Goal: Information Seeking & Learning: Learn about a topic

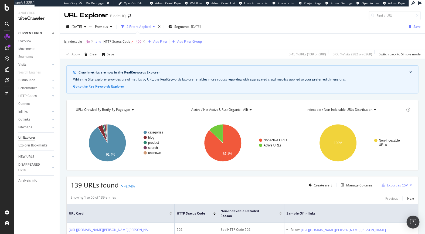
drag, startPoint x: 91, startPoint y: 41, endPoint x: 209, endPoint y: 36, distance: 117.6
click at [240, 54] on div "Is Indexable = No and HTTP Status Code >= 400 Add Filter Add Filter Group Apply…" at bounding box center [242, 45] width 357 height 25
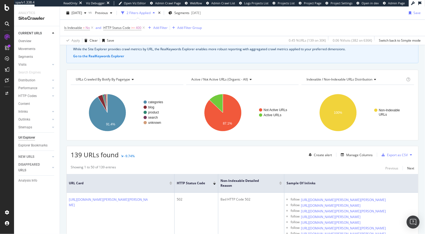
scroll to position [78, 0]
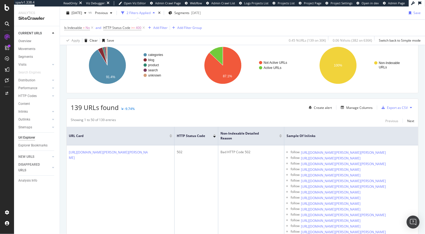
click at [214, 137] on div at bounding box center [214, 136] width 3 height 1
click at [216, 134] on div at bounding box center [214, 134] width 3 height 1
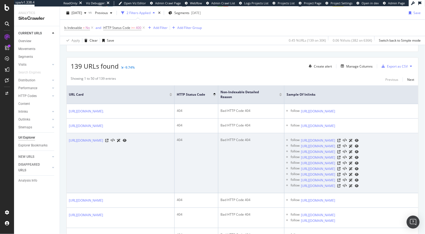
scroll to position [117, 0]
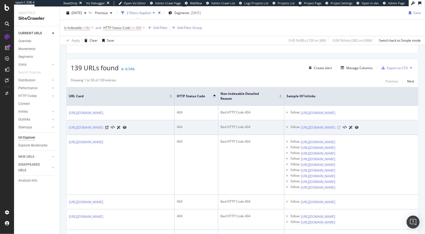
click at [341, 129] on icon at bounding box center [339, 127] width 3 height 3
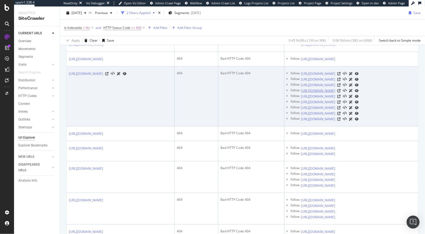
scroll to position [223, 0]
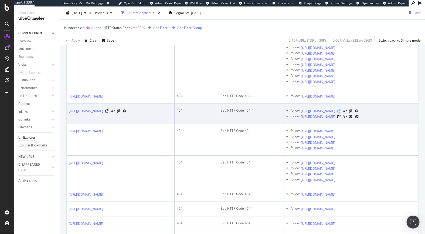
click at [341, 113] on icon at bounding box center [339, 110] width 3 height 3
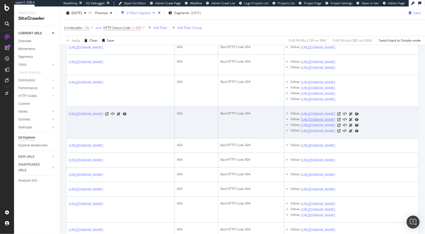
scroll to position [434, 0]
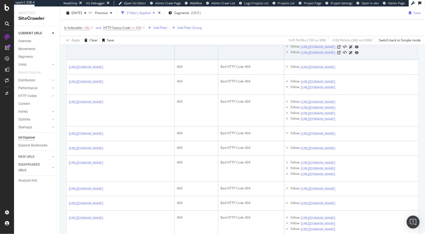
click at [341, 43] on icon at bounding box center [339, 41] width 3 height 3
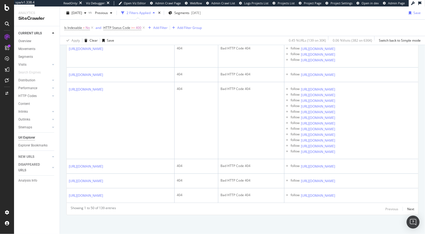
scroll to position [1268, 0]
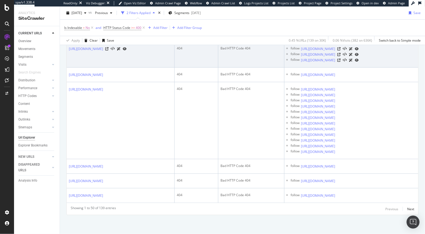
scroll to position [1466, 0]
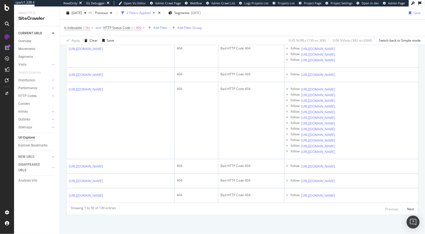
click at [109, 30] on icon at bounding box center [106, 28] width 3 height 3
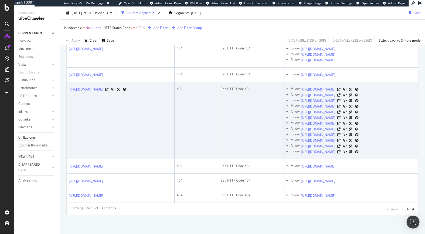
scroll to position [1550, 0]
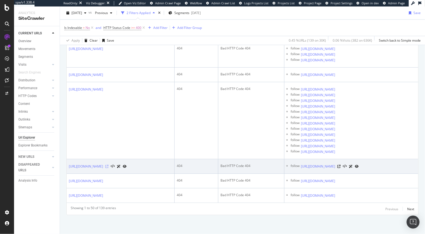
click at [109, 168] on icon at bounding box center [106, 166] width 3 height 3
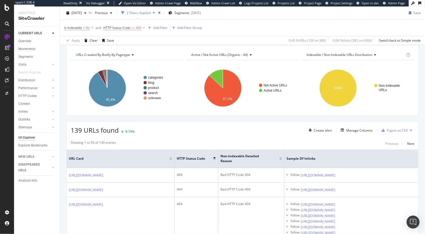
scroll to position [0, 0]
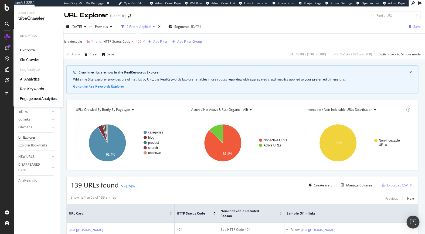
click at [29, 59] on div "SiteCrawler" at bounding box center [29, 59] width 19 height 5
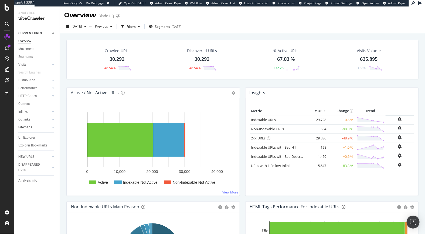
click at [39, 128] on link "Sitemaps" at bounding box center [34, 127] width 32 height 6
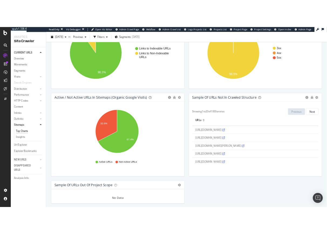
scroll to position [455, 0]
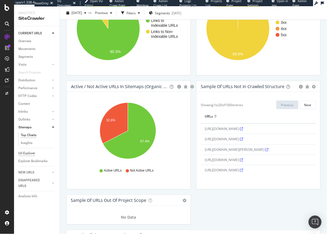
click at [25, 153] on div "Url Explorer" at bounding box center [26, 153] width 17 height 6
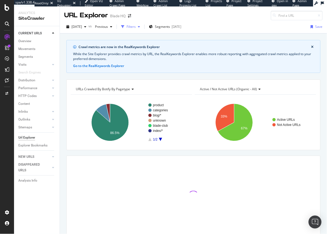
click at [142, 27] on div "button" at bounding box center [139, 26] width 6 height 3
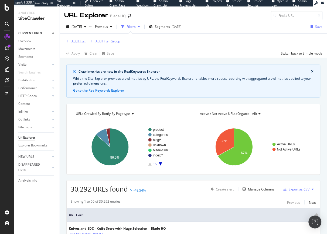
click at [82, 40] on div "Add Filter" at bounding box center [79, 41] width 14 height 5
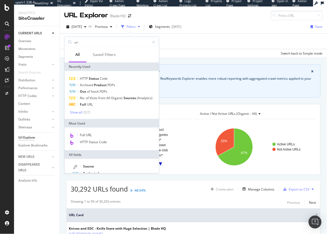
type input "u"
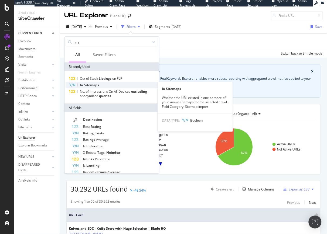
type input "in s"
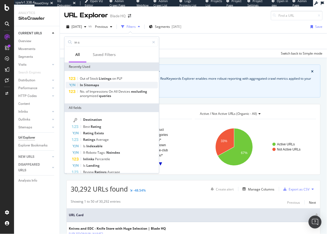
click at [88, 85] on span "Sitemaps" at bounding box center [91, 85] width 15 height 5
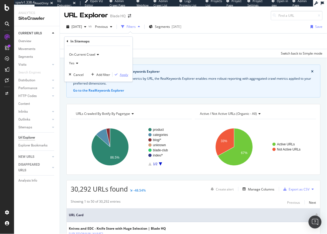
click at [126, 76] on div "Apply" at bounding box center [124, 74] width 8 height 5
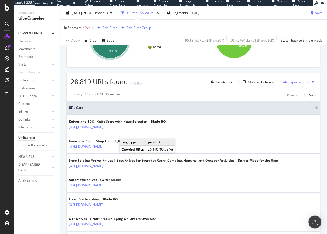
scroll to position [122, 0]
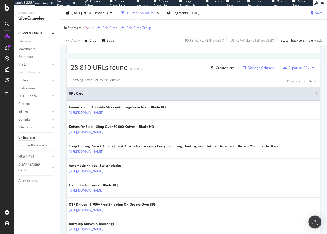
click at [250, 67] on div "Manage Columns" at bounding box center [261, 67] width 26 height 5
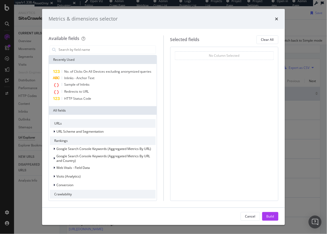
click at [301, 59] on div "Metrics & dimensions selector Available fields Recently Used No. of Clicks On A…" at bounding box center [163, 117] width 327 height 234
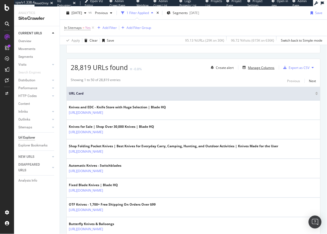
scroll to position [0, 0]
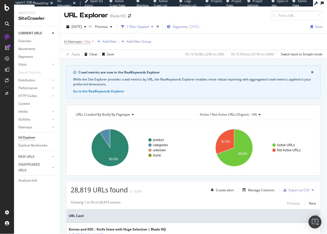
click at [188, 26] on span "Segments" at bounding box center [180, 26] width 15 height 5
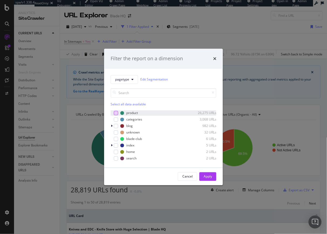
click at [116, 115] on div "modal" at bounding box center [116, 113] width 4 height 4
click at [211, 177] on div "Apply" at bounding box center [208, 176] width 8 height 5
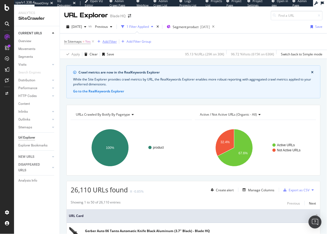
click at [103, 40] on div "Add Filter" at bounding box center [110, 41] width 14 height 5
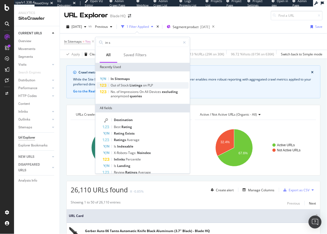
click at [130, 85] on span "Stock" at bounding box center [125, 85] width 9 height 5
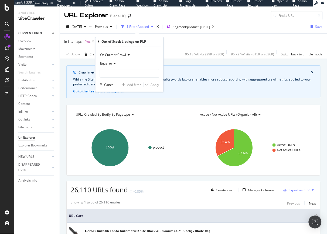
click at [162, 131] on rect "A chart." at bounding box center [131, 147] width 120 height 47
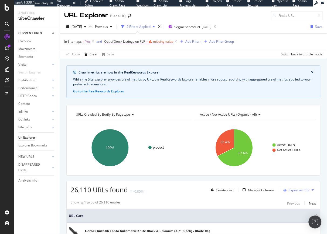
click at [144, 42] on span "Out of Stock Listings on PLP" at bounding box center [124, 41] width 41 height 5
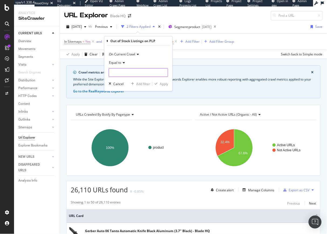
click at [123, 71] on input "number" at bounding box center [138, 72] width 59 height 9
type input "1"
click at [164, 71] on input "1" at bounding box center [138, 72] width 59 height 9
click at [157, 71] on input "1" at bounding box center [138, 72] width 59 height 9
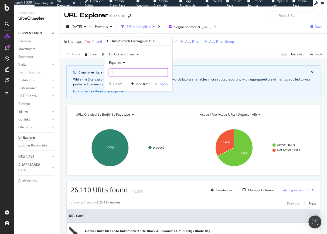
click at [157, 71] on input "1" at bounding box center [138, 72] width 59 height 9
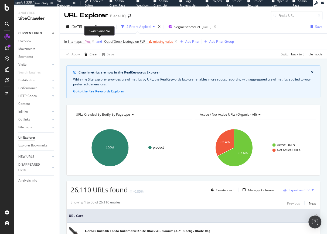
click at [104, 42] on span "and" at bounding box center [99, 42] width 9 height 8
click at [121, 39] on span "Out of Stock Listings on PLP" at bounding box center [124, 41] width 41 height 5
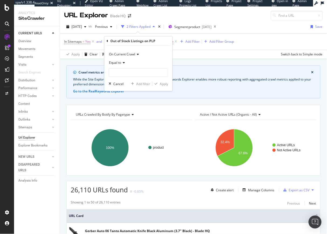
click at [107, 40] on icon at bounding box center [108, 40] width 2 height 3
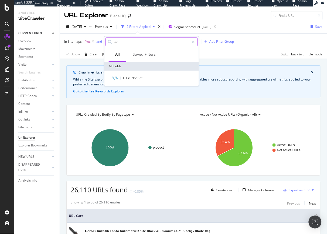
type input "a"
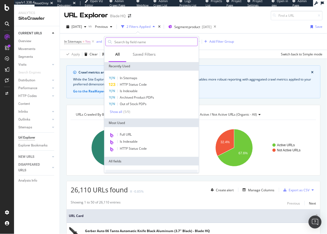
type input "a"
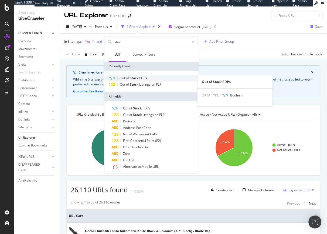
type input "stoc"
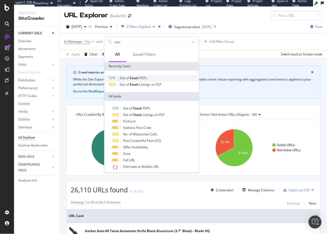
click at [123, 77] on span "Out" at bounding box center [123, 78] width 6 height 5
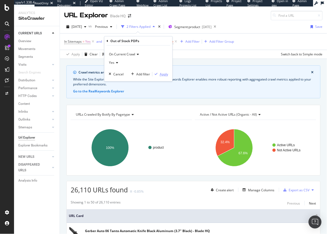
click at [166, 76] on div "Apply" at bounding box center [164, 74] width 8 height 5
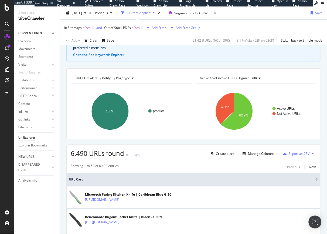
scroll to position [37, 0]
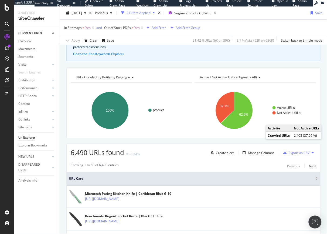
click at [74, 154] on span "6,490 URLs found" at bounding box center [97, 152] width 53 height 9
copy span "6,490"
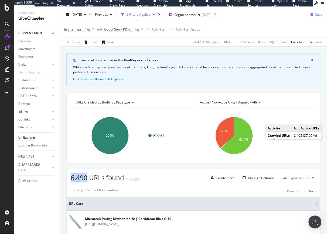
scroll to position [0, 0]
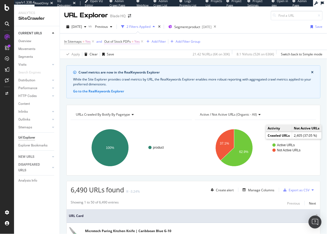
click at [128, 42] on span "Out of Stock PDPs" at bounding box center [117, 41] width 27 height 5
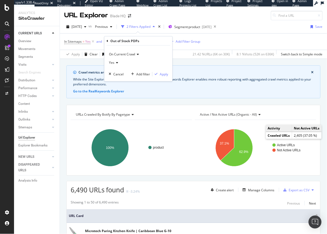
click at [137, 53] on icon at bounding box center [137, 54] width 4 height 3
click at [155, 56] on div "On Current Crawl" at bounding box center [138, 54] width 59 height 9
click at [222, 39] on div "In Sitemaps = Yes and Out of Stock PDPs = Yes Add Filter Add Filter Group" at bounding box center [193, 41] width 259 height 16
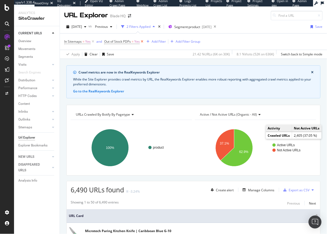
click at [141, 41] on icon at bounding box center [142, 41] width 5 height 5
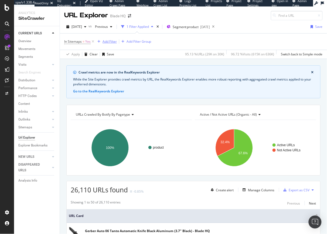
click at [107, 42] on div "Add Filter" at bounding box center [110, 41] width 14 height 5
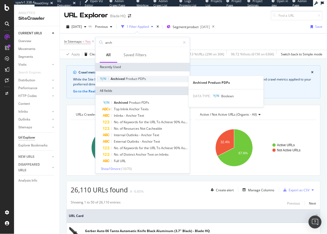
type input "arch"
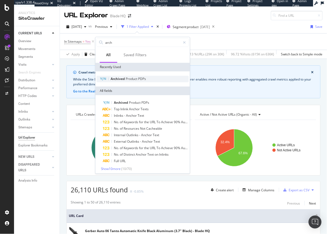
click at [135, 78] on span "Product" at bounding box center [132, 78] width 12 height 5
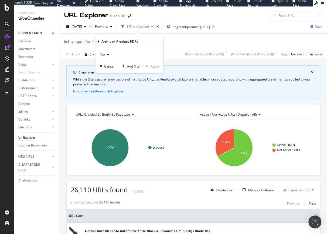
click at [158, 68] on div "Apply" at bounding box center [155, 66] width 8 height 5
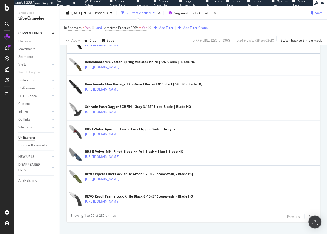
scroll to position [1139, 0]
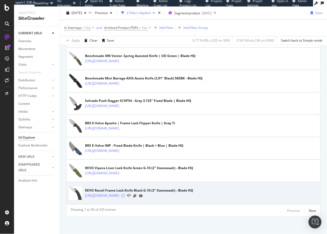
click at [125, 194] on icon at bounding box center [123, 195] width 3 height 3
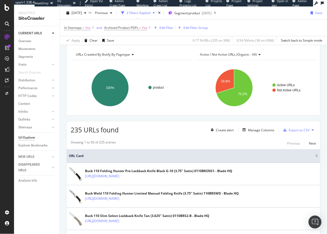
scroll to position [0, 0]
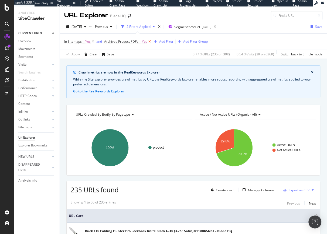
click at [149, 41] on icon at bounding box center [149, 41] width 5 height 5
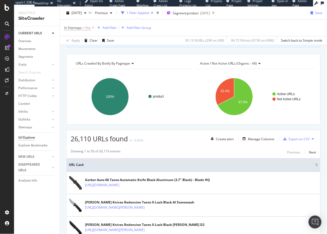
scroll to position [52, 0]
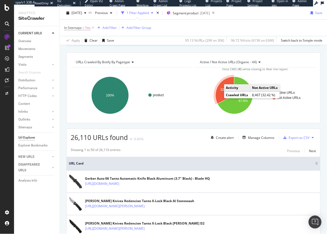
click at [221, 88] on text "32.4%" at bounding box center [225, 90] width 9 height 4
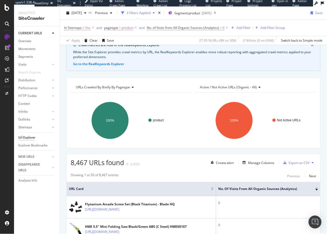
scroll to position [6, 0]
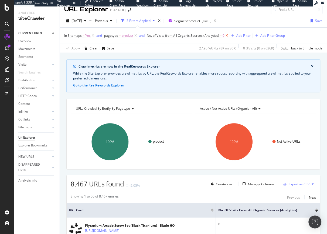
click at [226, 35] on icon at bounding box center [227, 35] width 5 height 5
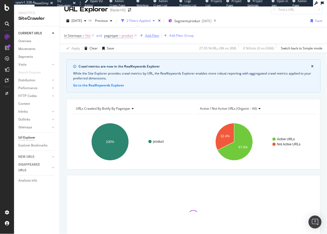
click at [144, 35] on div "button" at bounding box center [141, 35] width 7 height 3
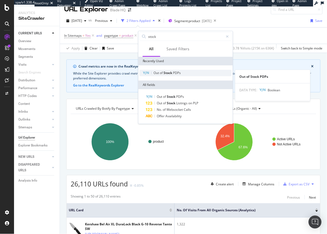
type input "stock"
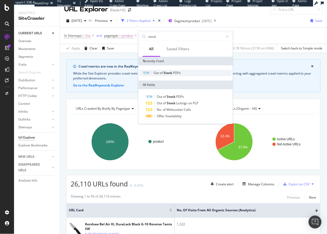
click at [167, 72] on span "Stock" at bounding box center [168, 72] width 9 height 5
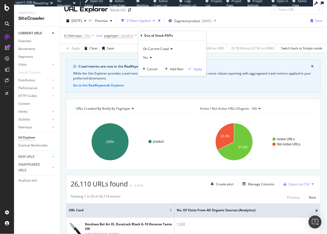
scroll to position [101, 0]
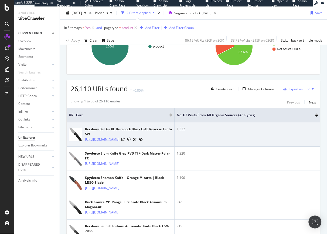
click at [115, 139] on link "https://www.bladehq.com/item--Kershaw-Bel-Air-XL-6110--221676" at bounding box center [102, 139] width 34 height 5
click at [125, 141] on icon at bounding box center [123, 139] width 3 height 3
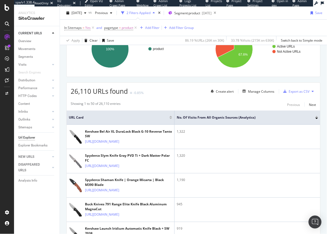
scroll to position [94, 0]
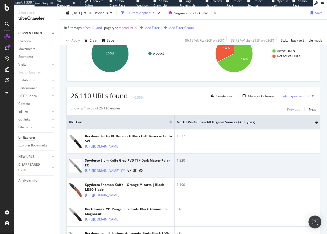
click at [125, 172] on icon at bounding box center [123, 170] width 3 height 3
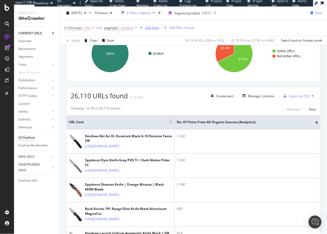
click at [150, 28] on div "Add Filter" at bounding box center [152, 27] width 14 height 5
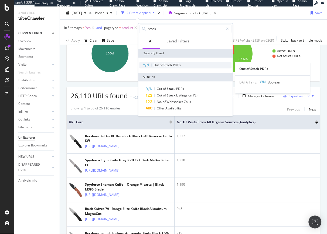
click at [175, 63] on span "PDPs" at bounding box center [177, 65] width 8 height 5
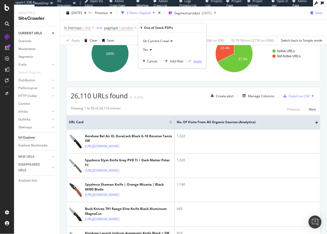
click at [197, 62] on div "Apply" at bounding box center [198, 61] width 8 height 5
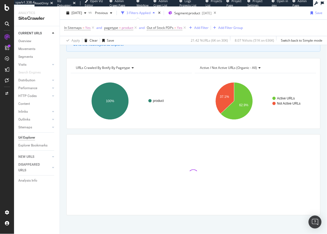
scroll to position [94, 0]
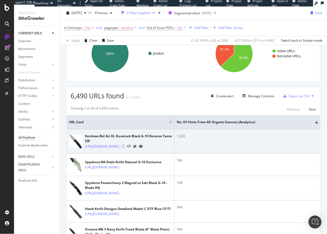
click at [125, 148] on icon at bounding box center [123, 146] width 3 height 3
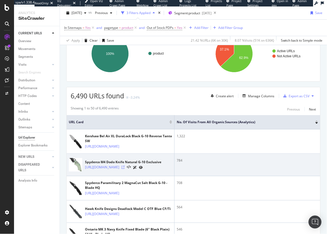
click at [125, 169] on icon at bounding box center [123, 167] width 3 height 3
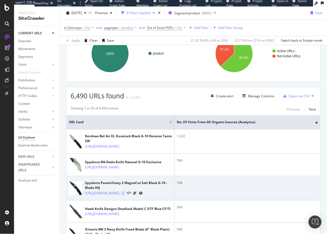
click at [125, 195] on icon at bounding box center [123, 192] width 3 height 3
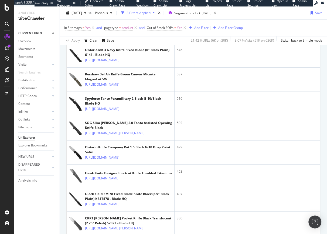
scroll to position [361, 0]
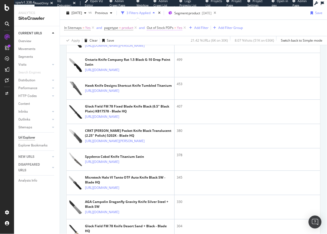
click at [167, 28] on span "Out of Stock PDPs" at bounding box center [160, 27] width 27 height 5
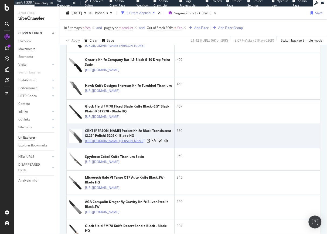
click at [88, 144] on link "https://www.bladehq.com/item--CRKT-Rollock-Pocket-Knife-Black--32307" at bounding box center [115, 140] width 60 height 5
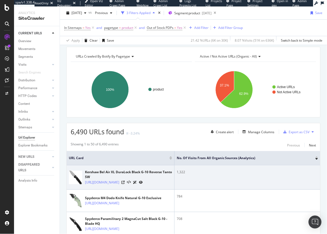
scroll to position [58, 0]
click at [119, 183] on link "https://www.bladehq.com/item--Kershaw-Bel-Air-XL-6110--221676" at bounding box center [102, 182] width 34 height 5
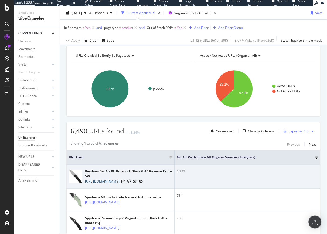
scroll to position [59, 0]
click at [125, 183] on icon at bounding box center [123, 181] width 3 height 3
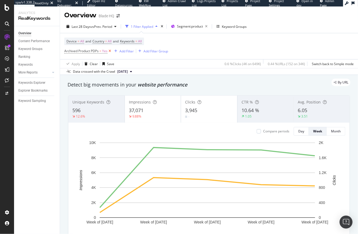
click at [110, 50] on icon at bounding box center [109, 50] width 5 height 5
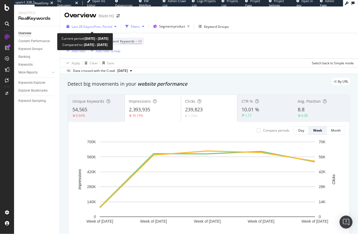
click at [112, 26] on span "vs Prev. Period" at bounding box center [101, 26] width 21 height 5
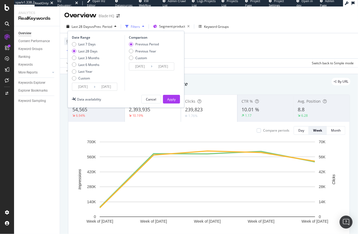
click at [77, 86] on input "2025/09/07" at bounding box center [83, 87] width 22 height 8
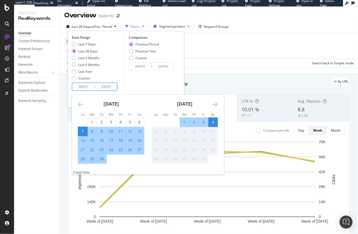
click at [79, 103] on icon "Move backward to switch to the previous month." at bounding box center [81, 104] width 6 height 6
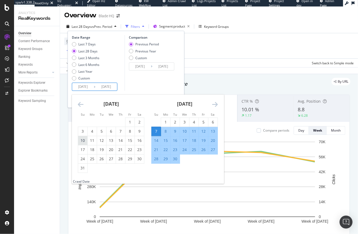
click at [81, 139] on div "10" at bounding box center [82, 140] width 9 height 5
type input "2025/08/10"
type input "2025/06/15"
type input "2025/08/09"
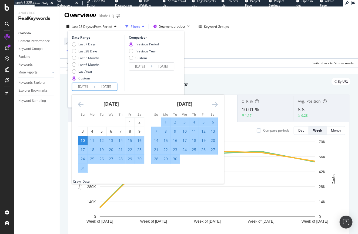
click at [174, 131] on div "9" at bounding box center [174, 131] width 9 height 5
type input "2025/09/09"
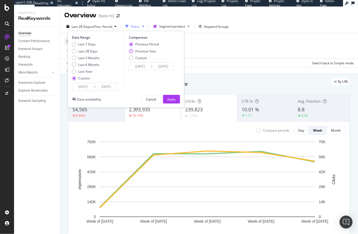
click at [130, 52] on div "Previous Year" at bounding box center [131, 51] width 4 height 4
type input "2024/08/11"
type input "2024/09/10"
click at [177, 102] on button "Apply" at bounding box center [171, 99] width 17 height 9
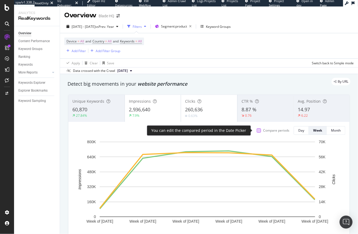
click at [257, 131] on div at bounding box center [259, 130] width 4 height 4
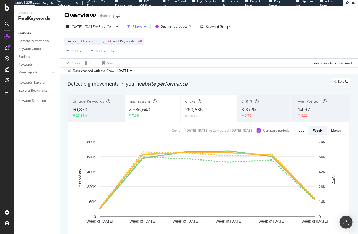
click at [199, 117] on div "0.63%" at bounding box center [209, 115] width 48 height 5
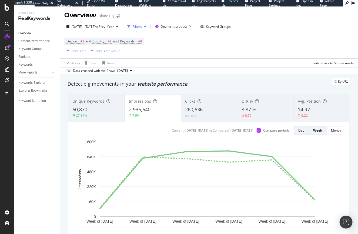
click at [301, 130] on button "Day" at bounding box center [301, 130] width 15 height 9
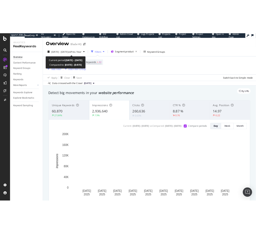
scroll to position [1, 0]
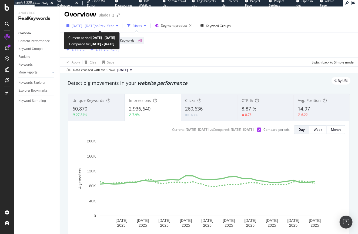
click at [113, 28] on div "2025 Aug. 10th - Sep. 9th vs Prev. Year" at bounding box center [93, 25] width 42 height 5
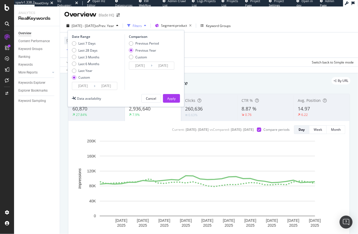
click at [105, 88] on input "2025/09/09" at bounding box center [106, 86] width 22 height 8
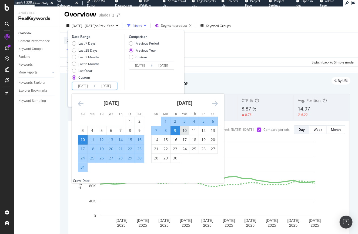
click at [182, 132] on div "10" at bounding box center [184, 130] width 9 height 5
type input "2025/09/10"
type input "2024/09/11"
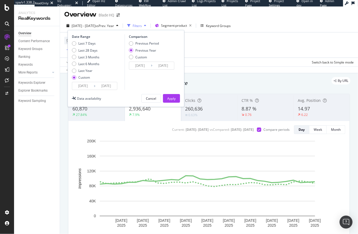
click at [109, 86] on input "2025/09/10" at bounding box center [106, 86] width 22 height 8
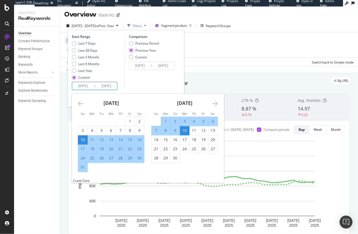
click at [183, 131] on div "10" at bounding box center [184, 130] width 9 height 5
click at [102, 86] on input "2025/09/10" at bounding box center [106, 86] width 22 height 8
click at [79, 85] on input "2025/08/10" at bounding box center [83, 86] width 22 height 8
click at [186, 131] on div "10" at bounding box center [184, 130] width 9 height 5
type input "2025/09/10"
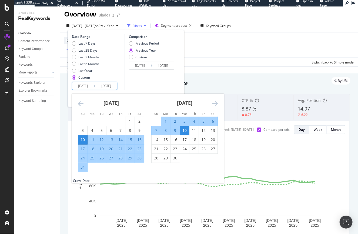
type input "2024/09/11"
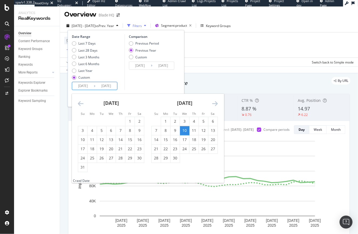
click at [214, 102] on icon "Move forward to switch to the next month." at bounding box center [215, 103] width 6 height 6
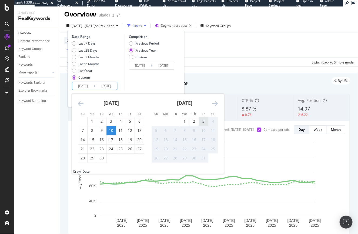
click at [204, 123] on div "3" at bounding box center [203, 121] width 9 height 5
type input "2025/10/03"
type input "2024/10/04"
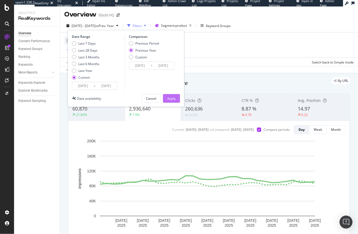
click at [168, 100] on div "Apply" at bounding box center [171, 98] width 8 height 5
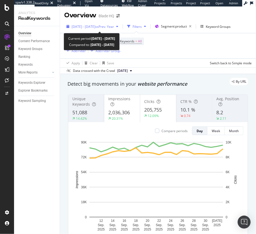
click at [114, 26] on span "vs Prev. Year" at bounding box center [104, 26] width 19 height 5
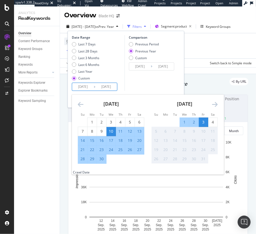
click at [81, 87] on input "2025/09/10" at bounding box center [83, 87] width 22 height 8
click at [90, 120] on div "1" at bounding box center [91, 121] width 9 height 5
type input "2025/09/01"
type input "2024/09/02"
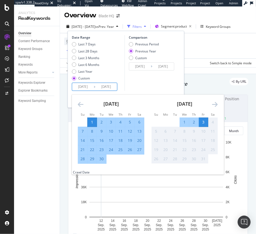
click at [104, 161] on div "30" at bounding box center [101, 158] width 9 height 5
type input "2025/09/30"
type input "2024/10/01"
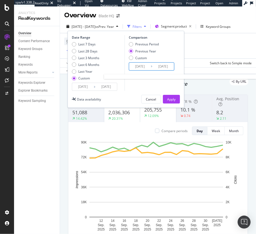
click at [147, 67] on input "2024/09/02" at bounding box center [140, 67] width 22 height 8
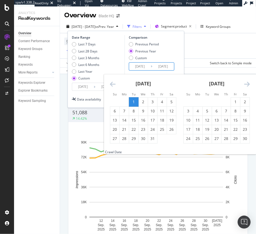
click at [109, 84] on div "October 2024 1 2 3 4 5 6 7 8 9 10 11 12 13 14 15 16 17 18 19 20 21 22 23 24 25 …" at bounding box center [142, 108] width 73 height 69
click at [112, 84] on icon "Move backward to switch to the previous month." at bounding box center [113, 84] width 6 height 6
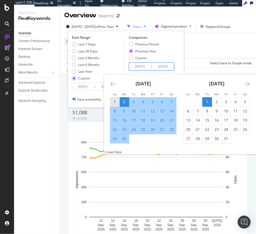
click at [115, 101] on div "1" at bounding box center [114, 101] width 9 height 5
type input "2024/09/01"
click at [124, 139] on div "30" at bounding box center [124, 138] width 9 height 5
type input "2024/09/30"
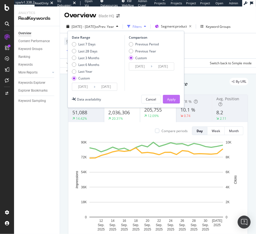
click at [176, 98] on button "Apply" at bounding box center [171, 99] width 17 height 9
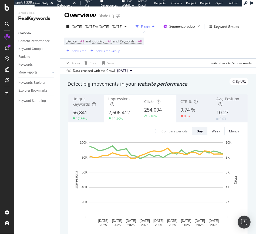
click at [120, 116] on span "2,606,412" at bounding box center [119, 112] width 22 height 6
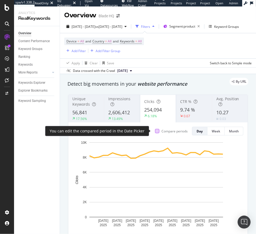
click at [155, 132] on div at bounding box center [157, 131] width 4 height 4
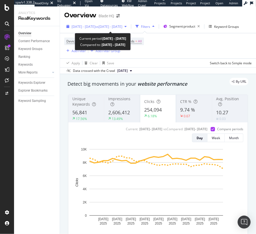
click at [82, 27] on span "2025 Sep. 1st - Sep. 30th" at bounding box center [84, 26] width 24 height 5
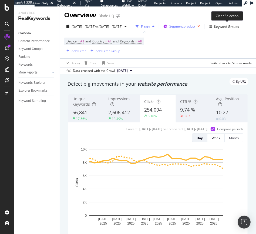
click at [202, 26] on icon "button" at bounding box center [198, 27] width 7 height 8
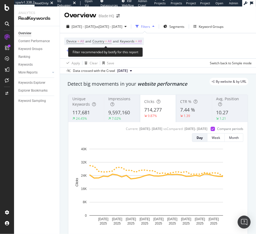
click at [134, 42] on span "Keywords" at bounding box center [127, 41] width 15 height 5
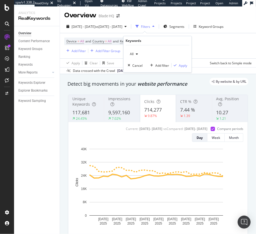
click at [136, 52] on div "All" at bounding box center [134, 54] width 12 height 8
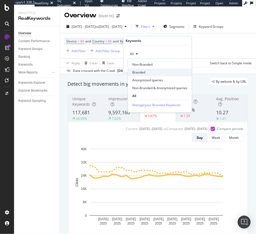
click at [138, 72] on span "Branded" at bounding box center [159, 72] width 55 height 5
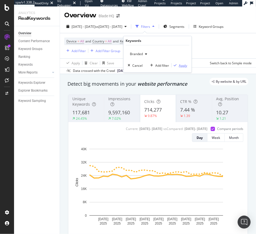
click at [182, 66] on div "Apply" at bounding box center [183, 65] width 8 height 5
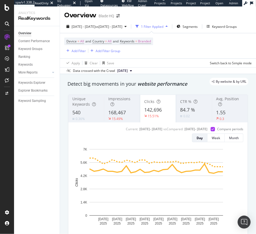
drag, startPoint x: 131, startPoint y: 68, endPoint x: 146, endPoint y: 69, distance: 14.7
click at [134, 69] on button "[DATE]" at bounding box center [124, 71] width 19 height 6
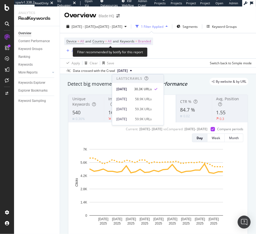
click at [143, 41] on span "Branded" at bounding box center [144, 42] width 13 height 8
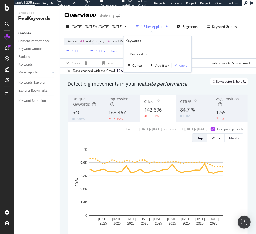
click at [142, 56] on span "Branded" at bounding box center [135, 54] width 15 height 5
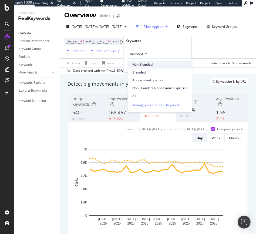
click at [141, 66] on span "Non-Branded" at bounding box center [159, 64] width 55 height 5
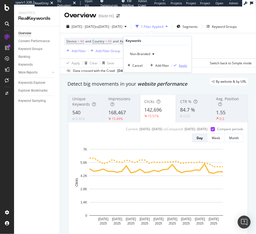
click at [185, 65] on div "Apply" at bounding box center [183, 65] width 8 height 5
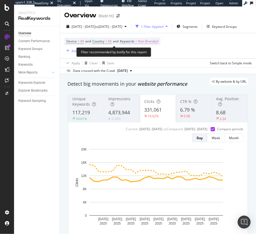
click at [147, 41] on span "Non-Branded" at bounding box center [148, 42] width 20 height 8
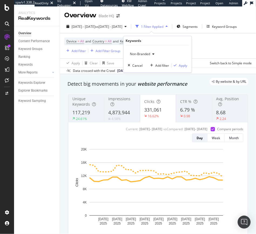
click at [143, 54] on span "Non-Branded" at bounding box center [139, 54] width 22 height 5
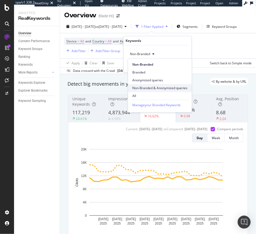
click at [150, 86] on span "Non-Branded & Anonymized queries" at bounding box center [159, 88] width 55 height 5
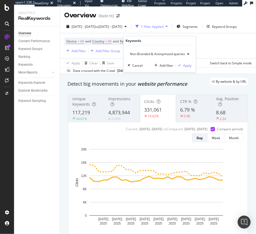
click at [193, 65] on div "Non-Branded & Anonymized queries Cancel Add filter Apply" at bounding box center [159, 58] width 72 height 27
click at [188, 65] on div "Apply" at bounding box center [187, 65] width 8 height 5
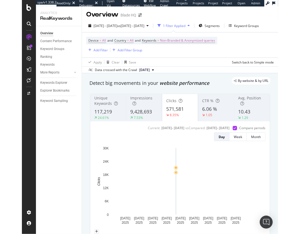
scroll to position [1, 0]
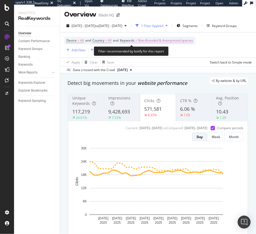
click at [160, 41] on span "Non-Branded & Anonymized queries" at bounding box center [165, 41] width 55 height 8
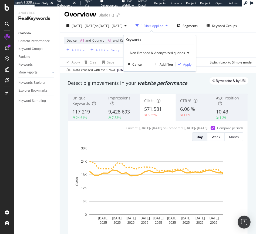
click at [154, 53] on span "Non-Branded & Anonymized queries" at bounding box center [156, 53] width 57 height 5
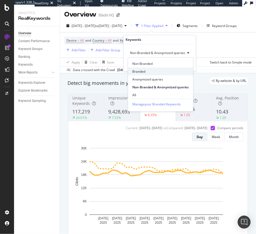
click at [141, 70] on span "Branded" at bounding box center [160, 71] width 56 height 5
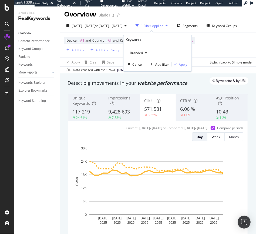
click at [184, 64] on div "Apply" at bounding box center [183, 64] width 8 height 5
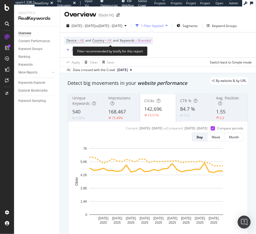
click at [151, 41] on span "Branded" at bounding box center [144, 41] width 13 height 8
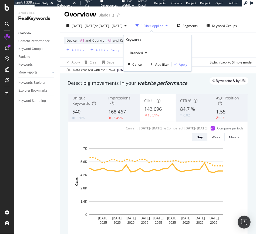
click at [142, 53] on span "Branded" at bounding box center [135, 53] width 15 height 5
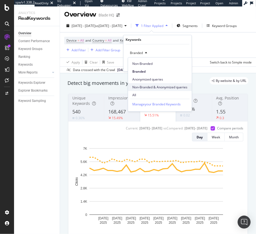
click at [145, 85] on span "Non-Branded & Anonymized queries" at bounding box center [159, 87] width 55 height 5
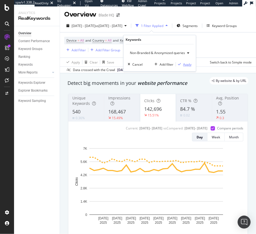
click at [189, 63] on div "Apply" at bounding box center [187, 64] width 8 height 5
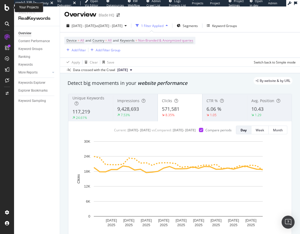
click at [6, 7] on icon at bounding box center [7, 7] width 5 height 6
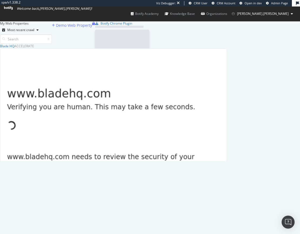
scroll to position [113, 223]
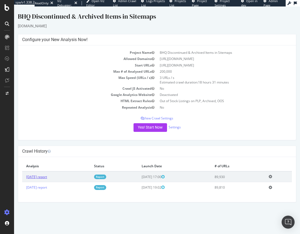
click at [45, 177] on link "2025 Sep. 17th report" at bounding box center [36, 176] width 21 height 5
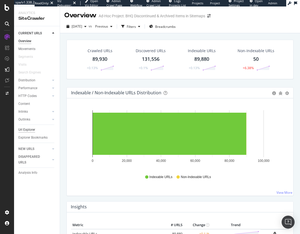
click at [28, 131] on div "Url Explorer" at bounding box center [26, 130] width 17 height 6
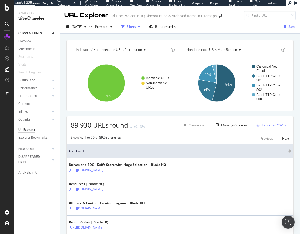
click at [136, 27] on div "Filters" at bounding box center [131, 26] width 9 height 5
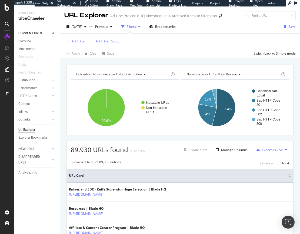
click at [74, 41] on div "Add Filter" at bounding box center [79, 41] width 14 height 5
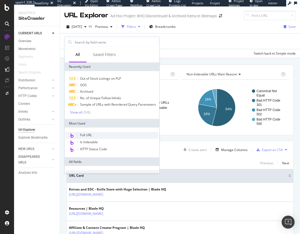
click at [84, 137] on span "Full URL" at bounding box center [86, 135] width 12 height 5
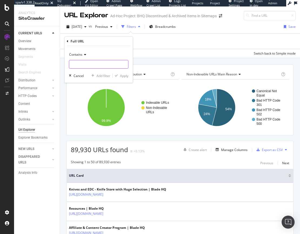
click at [90, 64] on input "text" at bounding box center [98, 64] width 59 height 9
type input "page="
click at [121, 74] on div "Apply" at bounding box center [124, 75] width 8 height 5
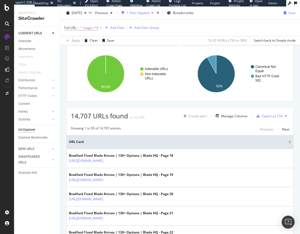
scroll to position [35, 0]
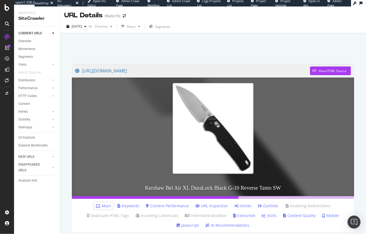
scroll to position [6, 0]
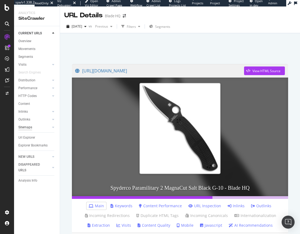
click at [29, 128] on div "Sitemaps" at bounding box center [25, 127] width 14 height 6
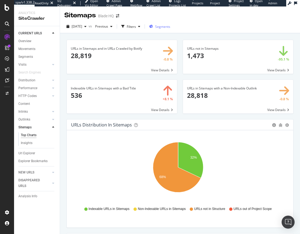
click at [170, 27] on span "Segments" at bounding box center [162, 26] width 15 height 5
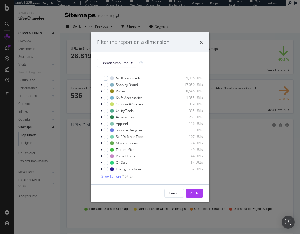
scroll to position [4, 0]
click at [113, 176] on span "Show 15 more" at bounding box center [111, 176] width 20 height 5
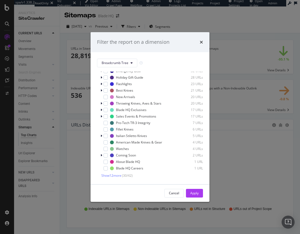
scroll to position [0, 0]
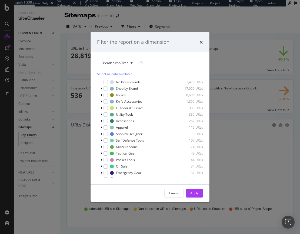
click at [57, 134] on div "Filter the report on a dimension Breadcrumb Tree Select all data available No B…" at bounding box center [150, 117] width 300 height 234
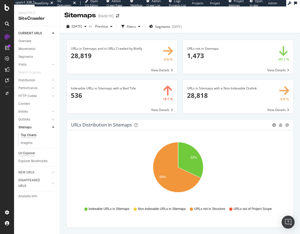
click at [28, 153] on div "Url Explorer" at bounding box center [26, 153] width 17 height 6
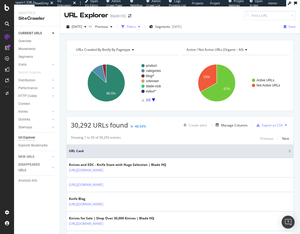
click at [136, 27] on div "Filters" at bounding box center [131, 26] width 9 height 5
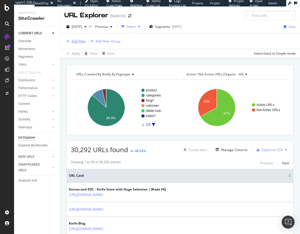
click at [75, 42] on div "Add Filter" at bounding box center [79, 41] width 14 height 5
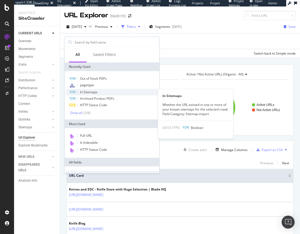
click at [88, 92] on span "In Sitemaps" at bounding box center [89, 92] width 18 height 5
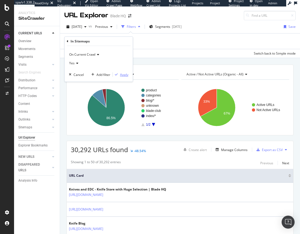
click at [120, 75] on div "Apply" at bounding box center [124, 74] width 8 height 5
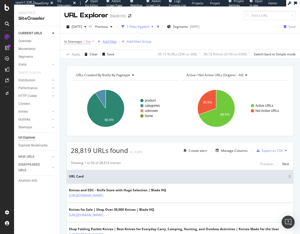
click at [108, 43] on div "Add Filter" at bounding box center [110, 41] width 14 height 5
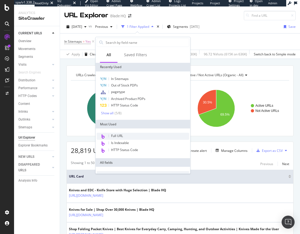
click at [114, 135] on span "Full URL" at bounding box center [117, 136] width 12 height 5
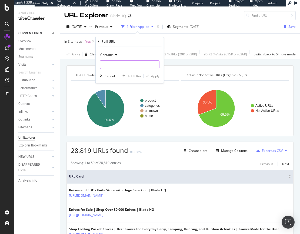
click at [112, 65] on input "text" at bounding box center [129, 64] width 59 height 9
type input "page="
click at [154, 75] on div "Apply" at bounding box center [155, 76] width 8 height 5
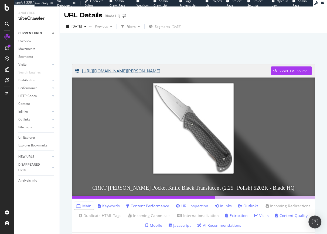
click at [183, 71] on link "[URL][DOMAIN_NAME][PERSON_NAME]" at bounding box center [173, 71] width 196 height 14
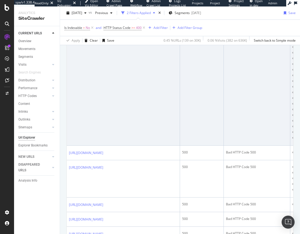
scroll to position [80, 0]
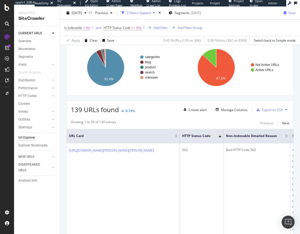
click at [221, 134] on div at bounding box center [219, 134] width 3 height 1
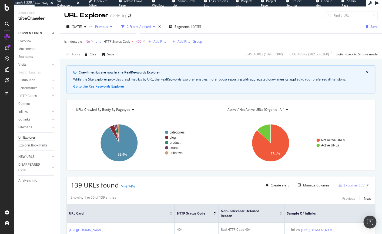
click at [115, 26] on div "button" at bounding box center [111, 26] width 6 height 3
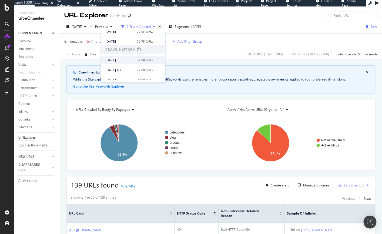
scroll to position [49, 0]
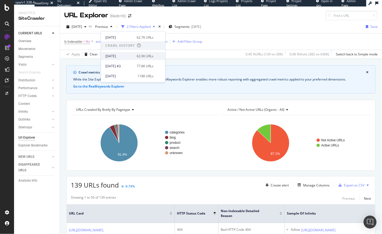
click at [123, 56] on div "[DATE]" at bounding box center [119, 56] width 28 height 5
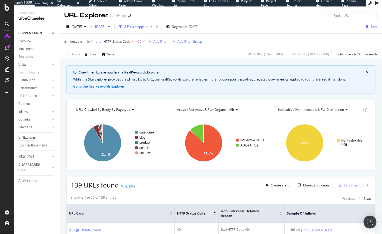
click at [106, 28] on span "[DATE]" at bounding box center [99, 26] width 13 height 5
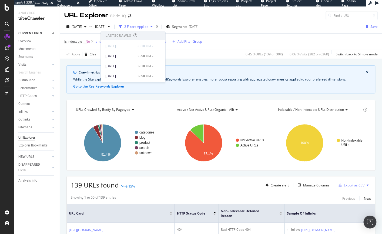
click at [241, 47] on div "Is Indexable = No and HTTP Status Code >= 400 Add Filter Add Filter Group" at bounding box center [220, 41] width 313 height 16
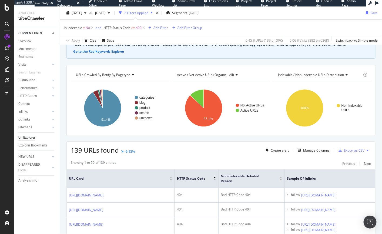
scroll to position [39, 0]
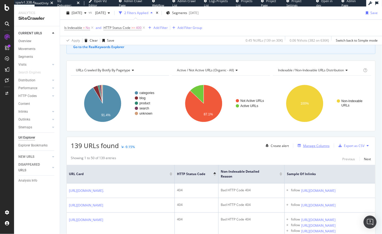
click at [299, 148] on div "Manage Columns" at bounding box center [312, 146] width 34 height 6
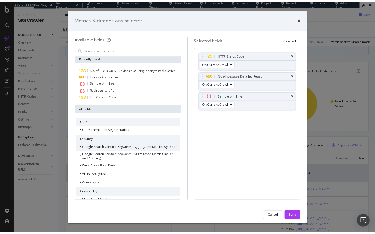
scroll to position [0, 0]
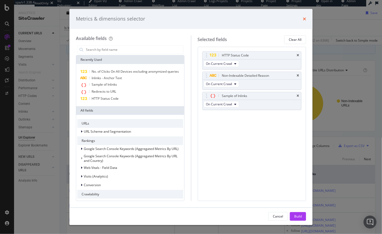
click at [299, 20] on icon "times" at bounding box center [304, 19] width 3 height 4
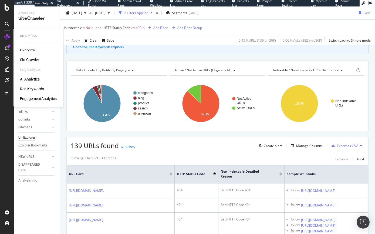
click at [29, 69] on div "LogAnalyzer" at bounding box center [30, 69] width 21 height 5
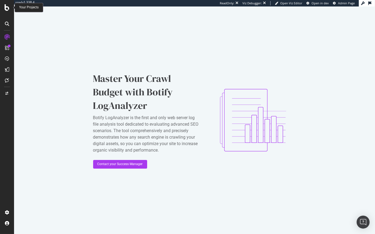
click at [6, 9] on icon at bounding box center [7, 7] width 5 height 6
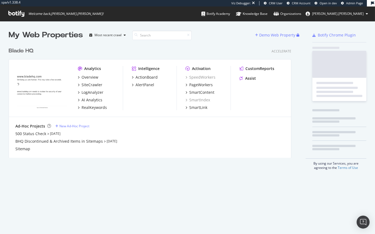
scroll to position [113, 283]
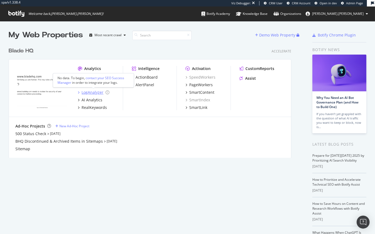
click at [90, 93] on div "LogAnalyzer" at bounding box center [93, 92] width 22 height 5
